Goal: Task Accomplishment & Management: Manage account settings

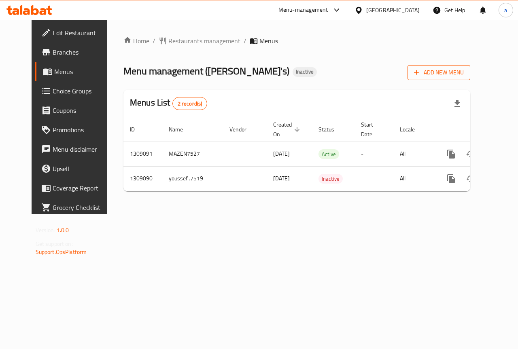
click at [464, 74] on span "Add New Menu" at bounding box center [439, 73] width 50 height 10
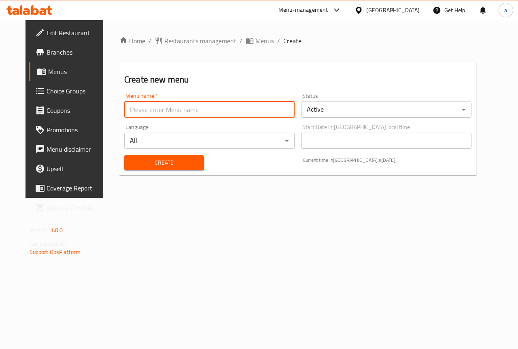
click at [187, 114] on input "text" at bounding box center [209, 110] width 170 height 16
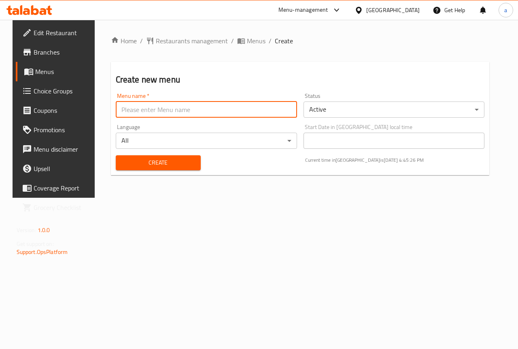
type input "anas 7516"
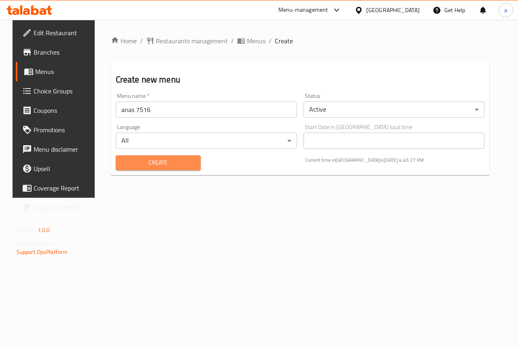
click at [151, 155] on button "Create" at bounding box center [158, 162] width 85 height 15
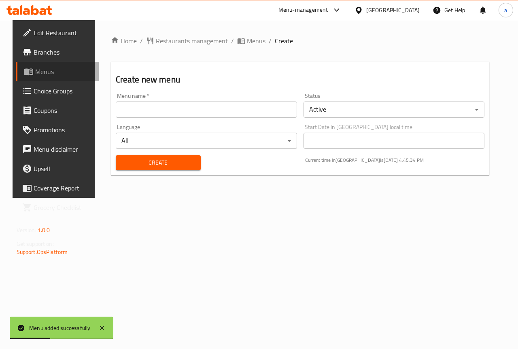
click at [51, 72] on span "Menus" at bounding box center [63, 72] width 57 height 10
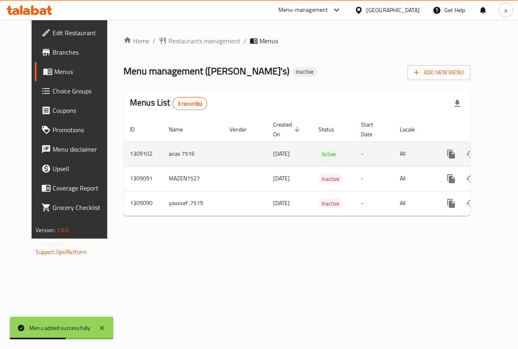
click at [505, 155] on icon "enhanced table" at bounding box center [510, 154] width 10 height 10
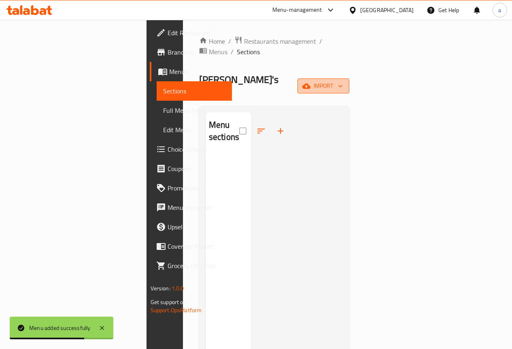
click at [343, 81] on span "import" at bounding box center [323, 86] width 39 height 10
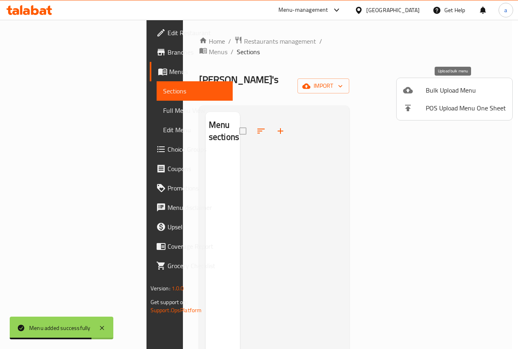
click at [434, 94] on span "Bulk Upload Menu" at bounding box center [466, 90] width 80 height 10
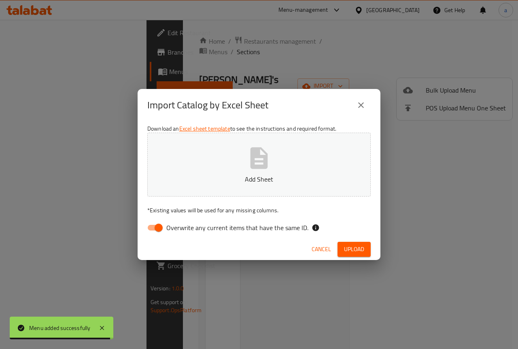
click at [163, 226] on input "Overwrite any current items that have the same ID." at bounding box center [159, 227] width 46 height 15
checkbox input "false"
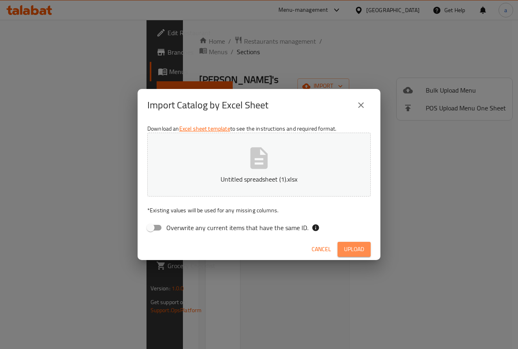
click at [363, 251] on span "Upload" at bounding box center [354, 249] width 20 height 10
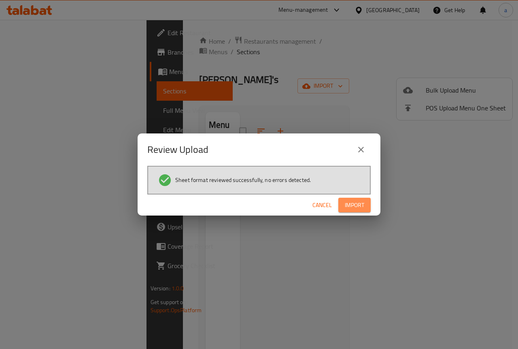
click at [356, 203] on span "Import" at bounding box center [354, 205] width 19 height 10
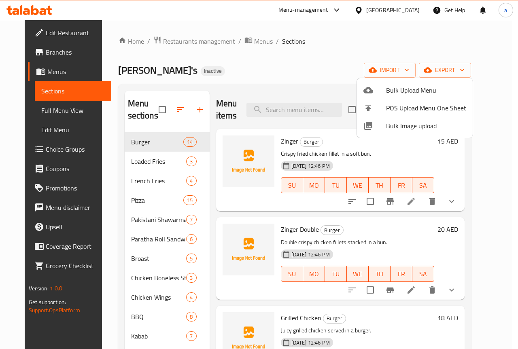
click at [272, 66] on div at bounding box center [259, 174] width 518 height 349
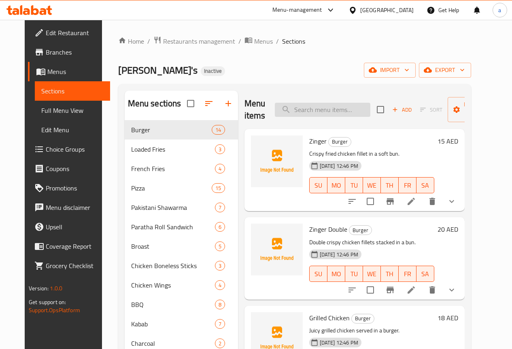
click at [324, 113] on input "search" at bounding box center [323, 110] width 96 height 14
paste input "CHICKEN TIKKA"
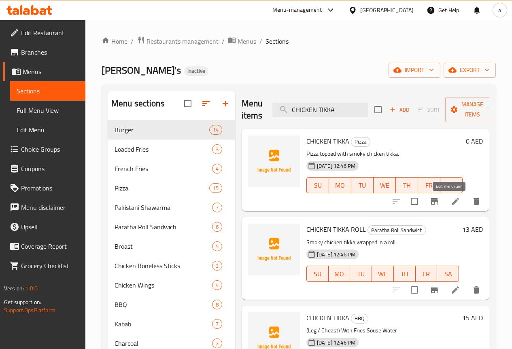
type input "CHICKEN TIKKA"
click at [451, 202] on icon at bounding box center [455, 202] width 10 height 10
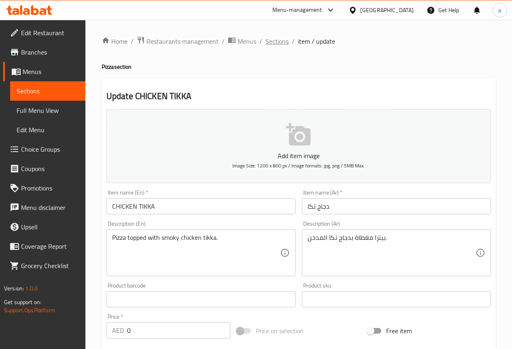
click at [276, 42] on span "Sections" at bounding box center [277, 41] width 23 height 10
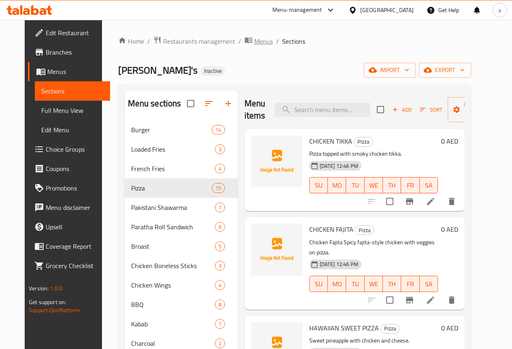
click at [254, 41] on span "Menus" at bounding box center [263, 41] width 19 height 10
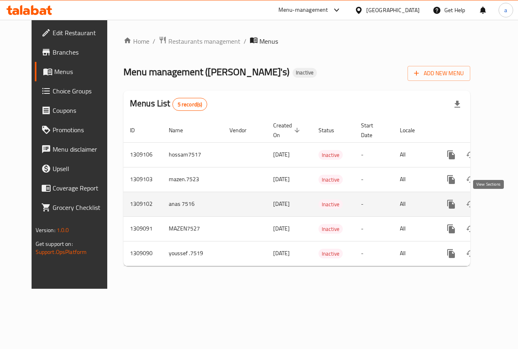
click at [505, 205] on icon "enhanced table" at bounding box center [510, 205] width 10 height 10
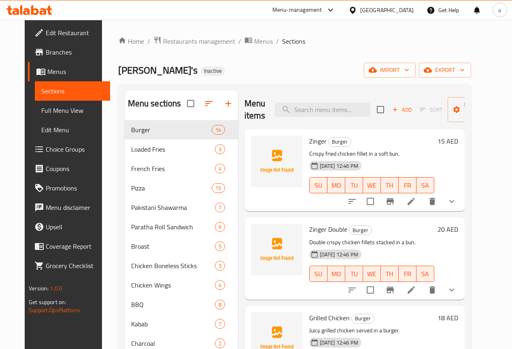
click at [311, 59] on div "Home / Restaurants management / Menus / Sections Ollie's Inactive import export…" at bounding box center [294, 241] width 353 height 410
click at [297, 106] on input "search" at bounding box center [323, 110] width 96 height 14
paste input "CHICKEN SPICY TANDORI PIZZA"
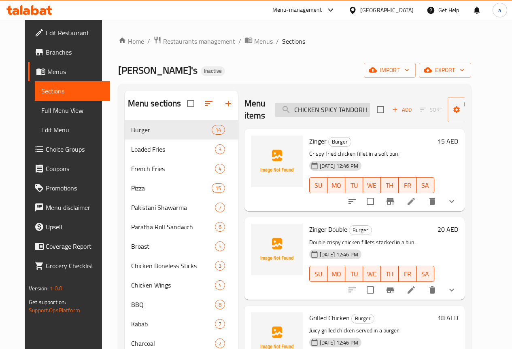
scroll to position [0, 14]
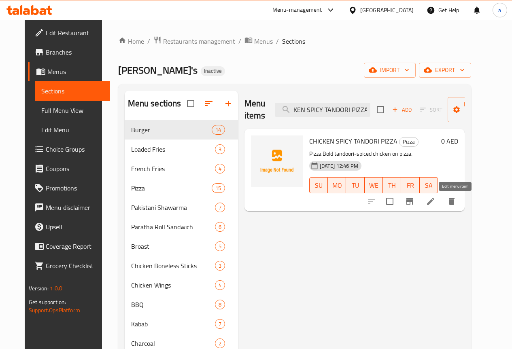
type input "CHICKEN SPICY TANDORI PIZZA"
click at [436, 201] on icon at bounding box center [431, 202] width 10 height 10
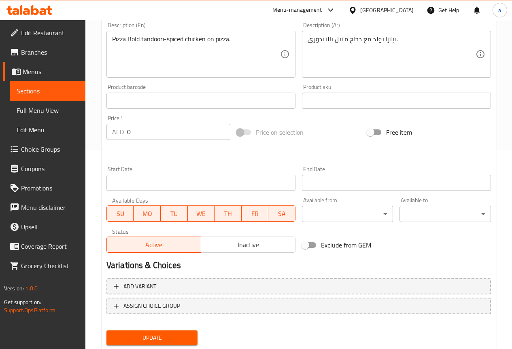
scroll to position [202, 0]
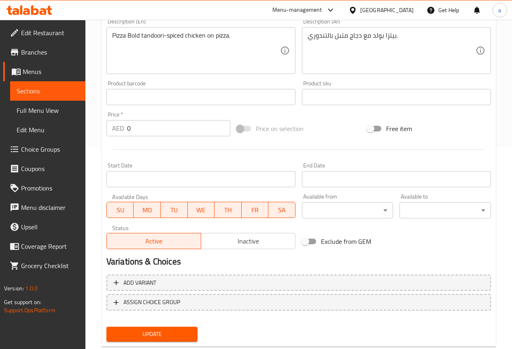
click at [55, 106] on span "Full Menu View" at bounding box center [48, 111] width 62 height 10
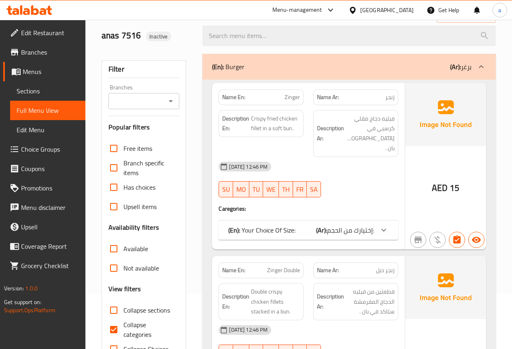
scroll to position [40, 0]
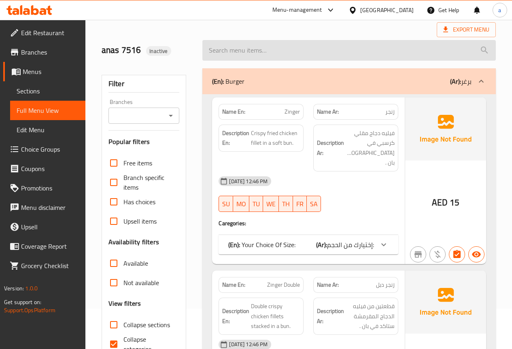
click at [302, 55] on input "search" at bounding box center [348, 50] width 293 height 21
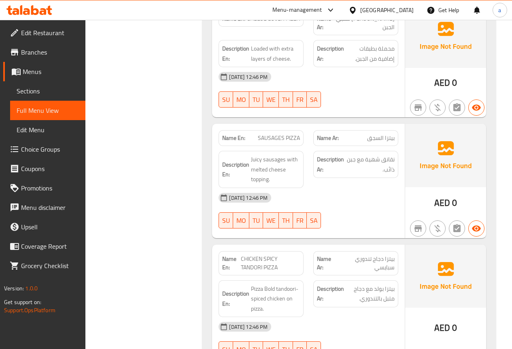
scroll to position [4094, 0]
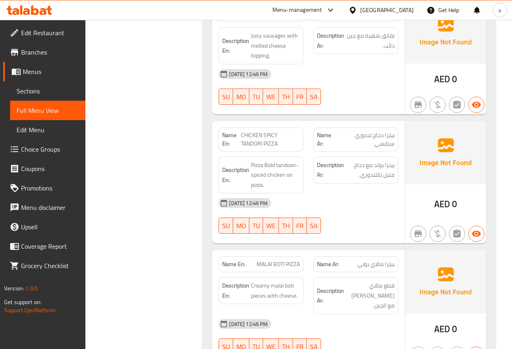
click at [450, 121] on img at bounding box center [445, 152] width 81 height 63
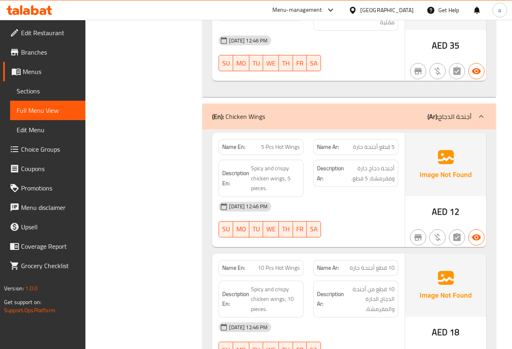
scroll to position [0, 0]
